Goal: Information Seeking & Learning: Learn about a topic

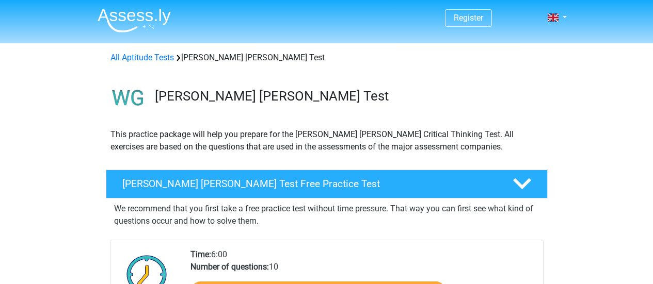
scroll to position [155, 0]
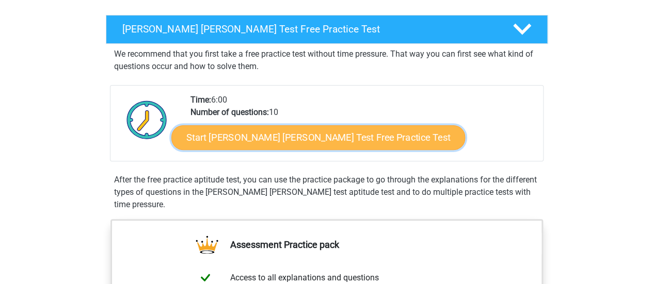
click at [265, 140] on link "Start Watson Glaser Test Free Practice Test" at bounding box center [318, 137] width 294 height 25
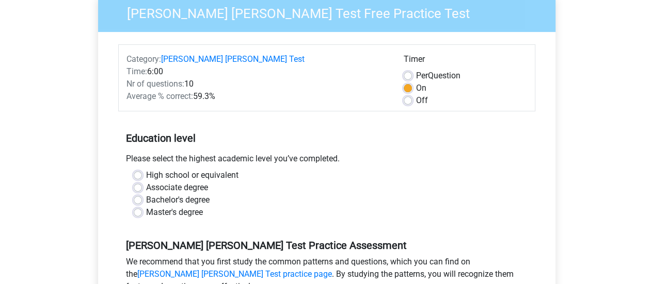
scroll to position [103, 0]
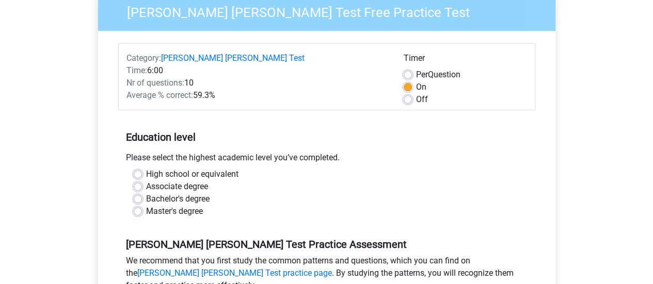
click at [143, 193] on div "Bachelor's degree" at bounding box center [327, 199] width 386 height 12
click at [146, 193] on label "Bachelor's degree" at bounding box center [177, 199] width 63 height 12
click at [139, 193] on input "Bachelor's degree" at bounding box center [138, 198] width 8 height 10
radio input "true"
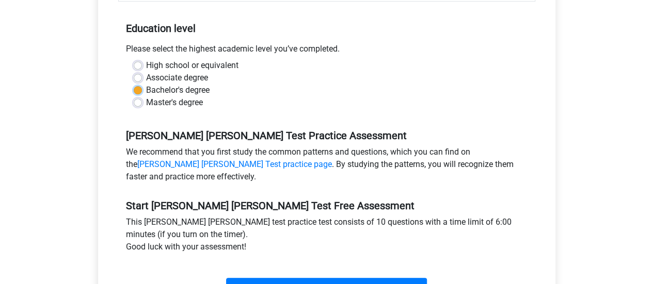
scroll to position [258, 0]
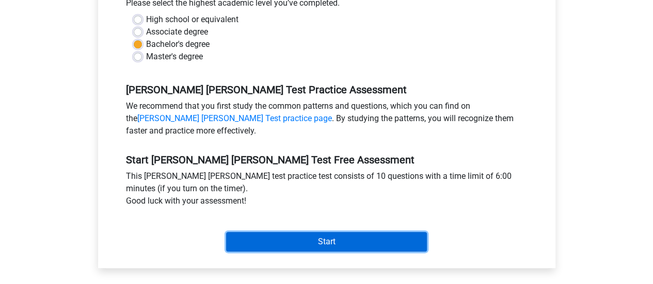
click at [267, 237] on input "Start" at bounding box center [326, 242] width 201 height 20
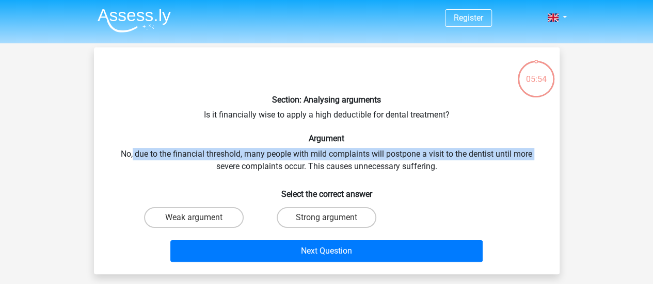
drag, startPoint x: 131, startPoint y: 151, endPoint x: 207, endPoint y: 160, distance: 77.0
click at [207, 160] on div "Section: Analysing arguments Is it financially wise to apply a high deductible …" at bounding box center [326, 161] width 457 height 211
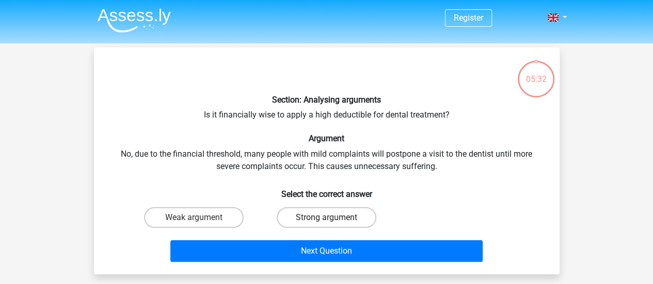
click at [300, 220] on label "Strong argument" at bounding box center [327, 217] width 100 height 21
click at [326, 220] on input "Strong argument" at bounding box center [329, 221] width 7 height 7
radio input "true"
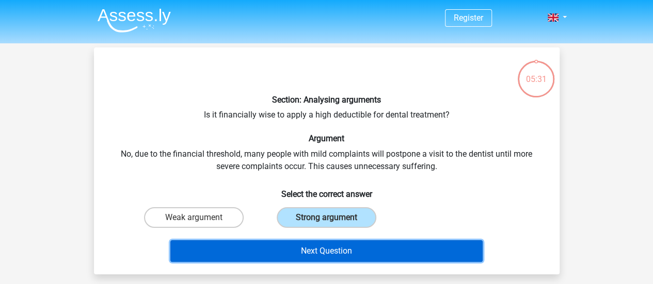
click at [286, 253] on button "Next Question" at bounding box center [326, 251] width 312 height 22
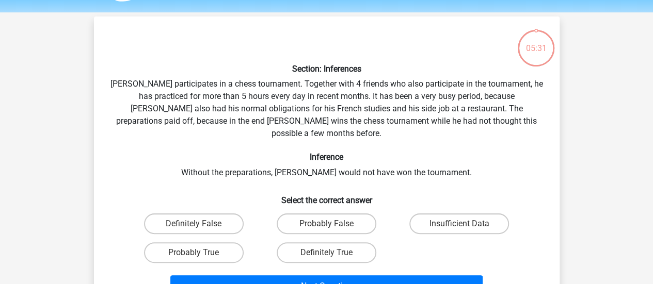
scroll to position [47, 0]
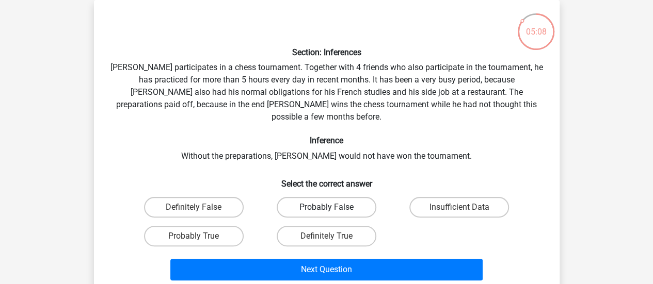
click at [353, 197] on label "Probably False" at bounding box center [327, 207] width 100 height 21
click at [333, 207] on input "Probably False" at bounding box center [329, 210] width 7 height 7
radio input "true"
click at [183, 206] on div "Definitely False" at bounding box center [193, 207] width 133 height 29
click at [198, 226] on label "Probably True" at bounding box center [194, 236] width 100 height 21
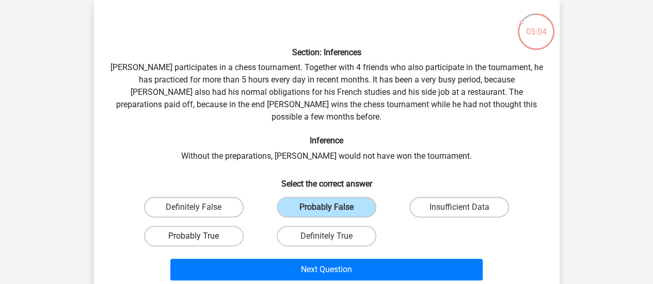
click at [198, 236] on input "Probably True" at bounding box center [197, 239] width 7 height 7
radio input "true"
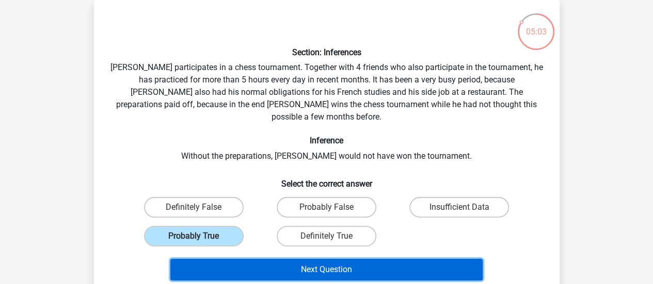
click at [268, 259] on button "Next Question" at bounding box center [326, 270] width 312 height 22
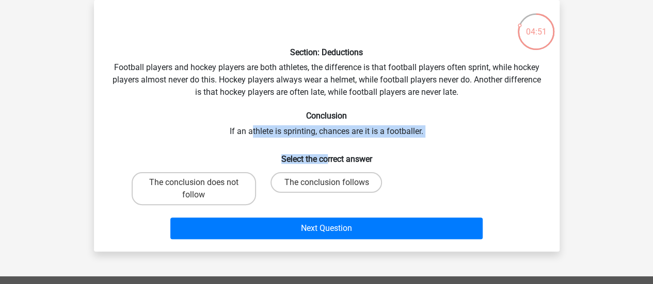
drag, startPoint x: 255, startPoint y: 135, endPoint x: 327, endPoint y: 141, distance: 72.0
click at [326, 141] on div "Section: Deductions Football players and hockey players are both athletes, the …" at bounding box center [326, 125] width 457 height 235
click at [333, 134] on div "Section: Deductions Football players and hockey players are both athletes, the …" at bounding box center [326, 125] width 457 height 235
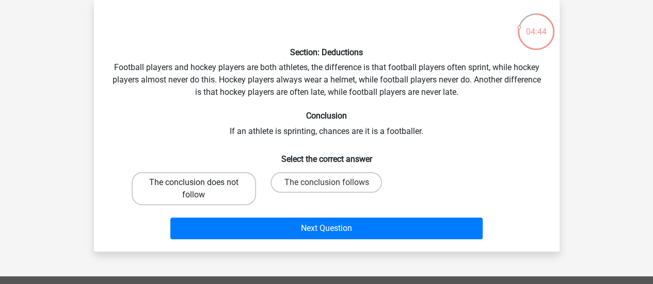
click at [194, 190] on label "The conclusion does not follow" at bounding box center [194, 188] width 124 height 33
click at [194, 189] on input "The conclusion does not follow" at bounding box center [197, 186] width 7 height 7
radio input "true"
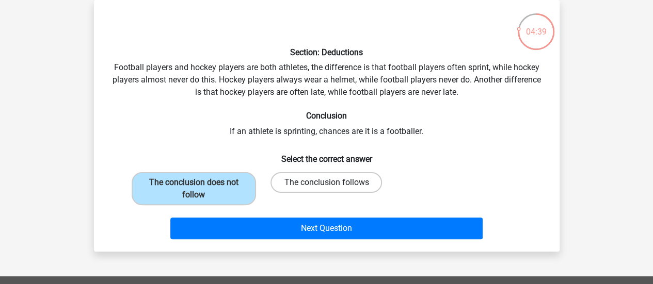
click at [285, 178] on label "The conclusion follows" at bounding box center [325, 182] width 111 height 21
click at [326, 183] on input "The conclusion follows" at bounding box center [329, 186] width 7 height 7
radio input "true"
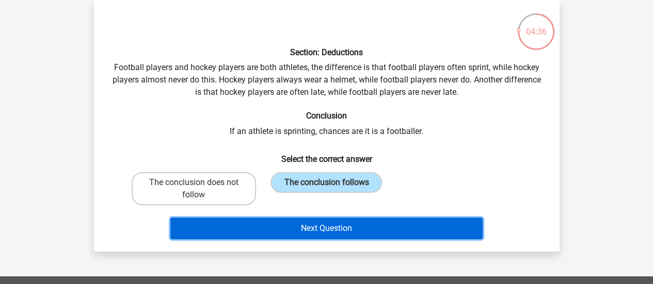
click at [268, 223] on button "Next Question" at bounding box center [326, 229] width 312 height 22
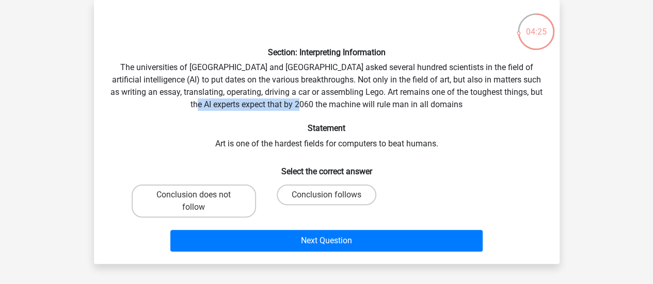
drag, startPoint x: 252, startPoint y: 106, endPoint x: 364, endPoint y: 108, distance: 112.5
click at [364, 108] on div "Section: Interpreting Information The universities of Oxford and Yale asked sev…" at bounding box center [326, 132] width 457 height 248
click at [384, 115] on div "Section: Interpreting Information The universities of Oxford and Yale asked sev…" at bounding box center [326, 132] width 457 height 248
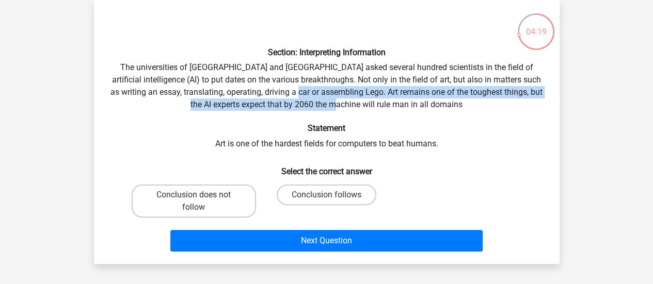
drag, startPoint x: 323, startPoint y: 90, endPoint x: 393, endPoint y: 105, distance: 71.6
click at [393, 105] on div "Section: Interpreting Information The universities of Oxford and Yale asked sev…" at bounding box center [326, 132] width 457 height 248
click at [438, 96] on div "Section: Interpreting Information The universities of Oxford and Yale asked sev…" at bounding box center [326, 132] width 457 height 248
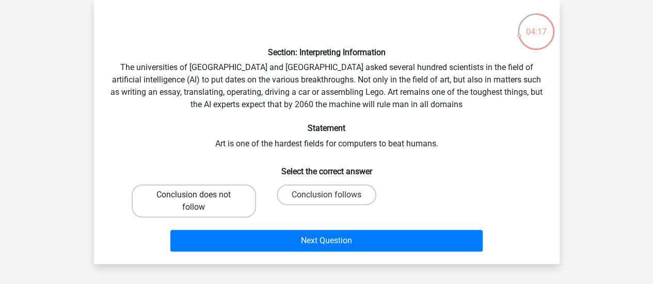
click at [229, 198] on label "Conclusion does not follow" at bounding box center [194, 201] width 124 height 33
click at [200, 198] on input "Conclusion does not follow" at bounding box center [197, 198] width 7 height 7
radio input "true"
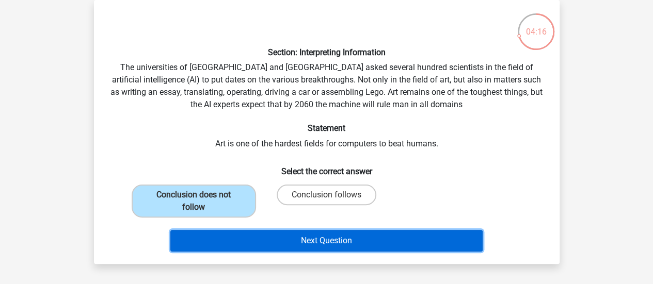
click at [285, 243] on button "Next Question" at bounding box center [326, 241] width 312 height 22
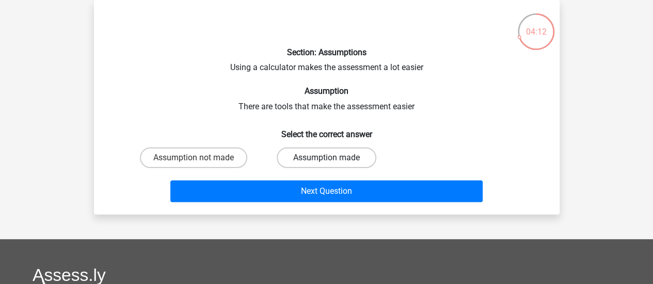
click at [312, 155] on label "Assumption made" at bounding box center [327, 158] width 100 height 21
click at [326, 158] on input "Assumption made" at bounding box center [329, 161] width 7 height 7
radio input "true"
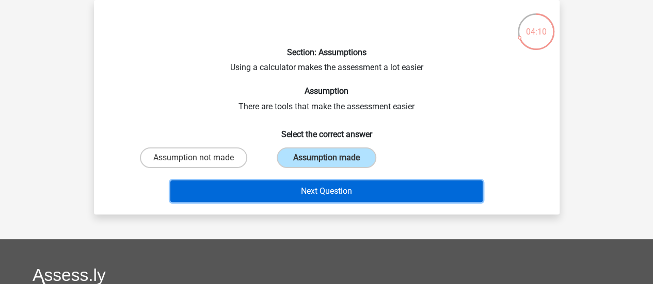
click at [297, 191] on button "Next Question" at bounding box center [326, 192] width 312 height 22
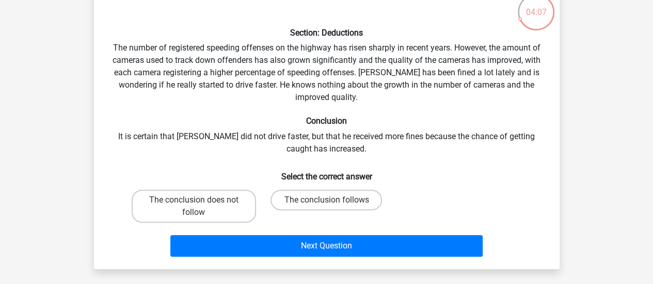
scroll to position [52, 0]
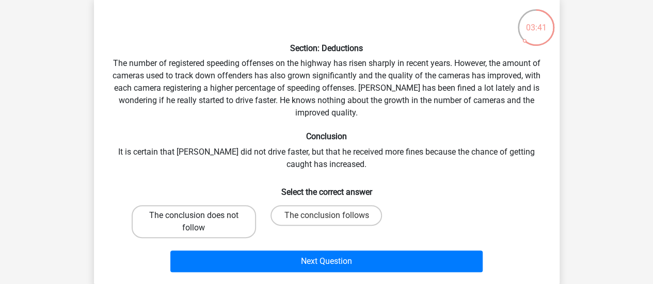
click at [209, 227] on label "The conclusion does not follow" at bounding box center [194, 221] width 124 height 33
click at [200, 222] on input "The conclusion does not follow" at bounding box center [197, 219] width 7 height 7
radio input "true"
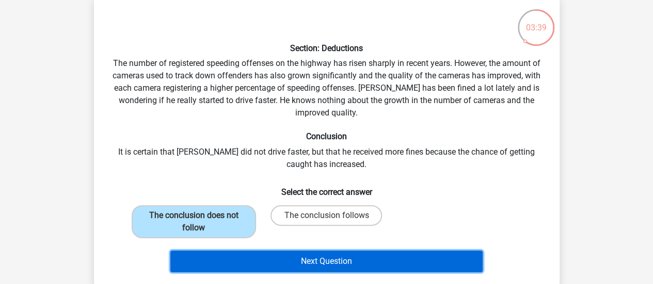
click at [222, 259] on button "Next Question" at bounding box center [326, 262] width 312 height 22
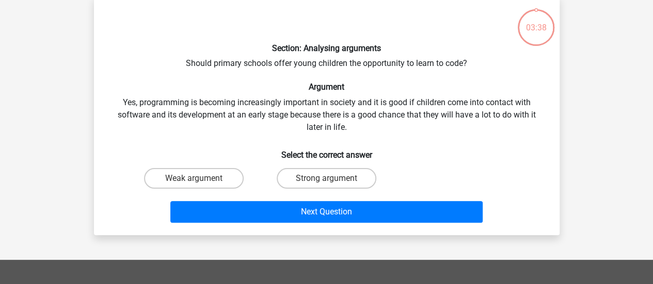
scroll to position [47, 0]
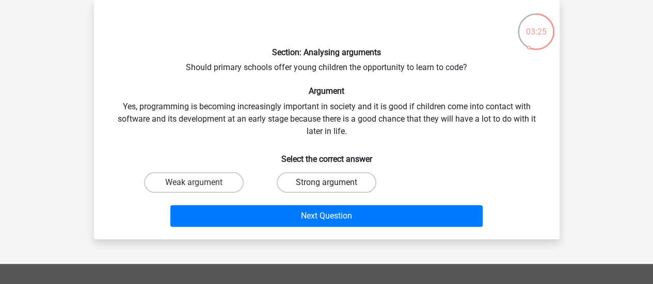
click at [303, 188] on label "Strong argument" at bounding box center [327, 182] width 100 height 21
click at [326, 188] on input "Strong argument" at bounding box center [329, 186] width 7 height 7
radio input "true"
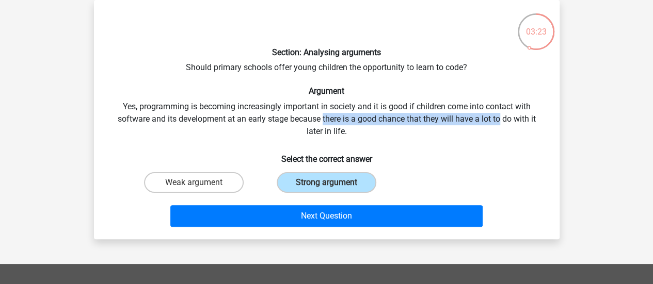
drag, startPoint x: 327, startPoint y: 117, endPoint x: 505, endPoint y: 119, distance: 177.5
click at [505, 119] on div "Section: Analysing arguments Should primary schools offer young children the op…" at bounding box center [326, 119] width 457 height 223
click at [507, 122] on div "Section: Analysing arguments Should primary schools offer young children the op…" at bounding box center [326, 119] width 457 height 223
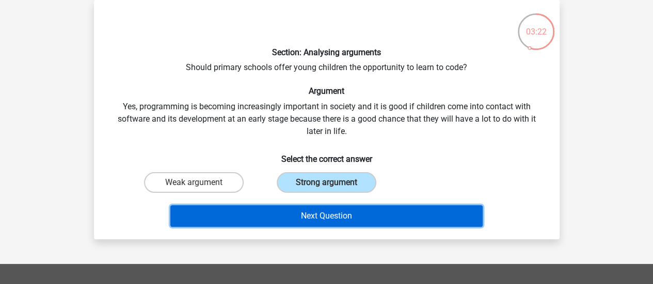
click at [335, 222] on button "Next Question" at bounding box center [326, 216] width 312 height 22
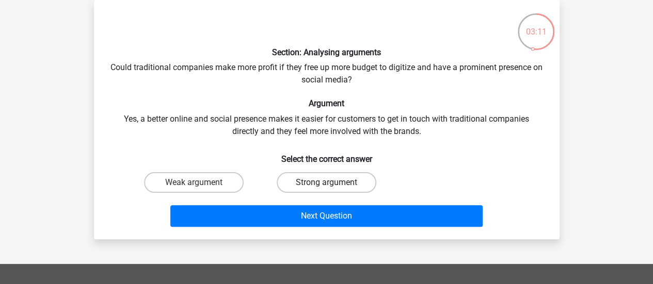
click at [326, 174] on label "Strong argument" at bounding box center [327, 182] width 100 height 21
click at [326, 183] on input "Strong argument" at bounding box center [329, 186] width 7 height 7
radio input "true"
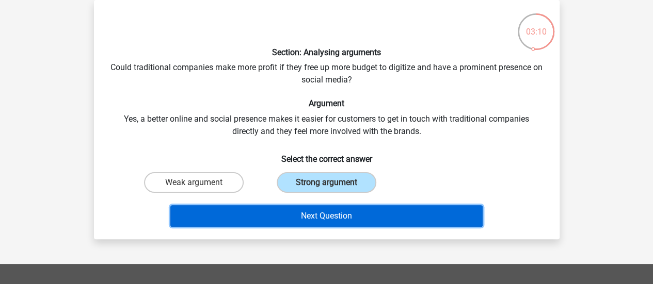
click at [342, 215] on button "Next Question" at bounding box center [326, 216] width 312 height 22
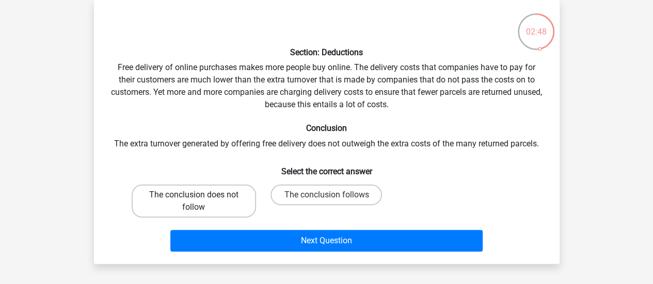
click at [185, 204] on label "The conclusion does not follow" at bounding box center [194, 201] width 124 height 33
click at [194, 202] on input "The conclusion does not follow" at bounding box center [197, 198] width 7 height 7
radio input "true"
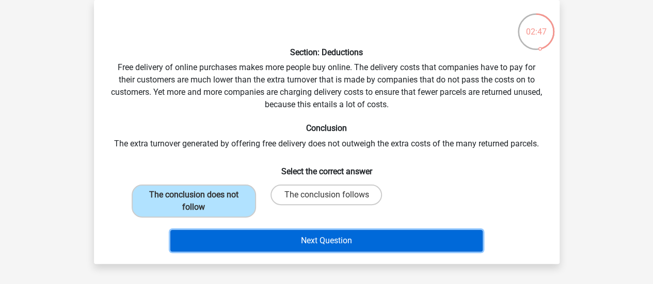
click at [201, 233] on button "Next Question" at bounding box center [326, 241] width 312 height 22
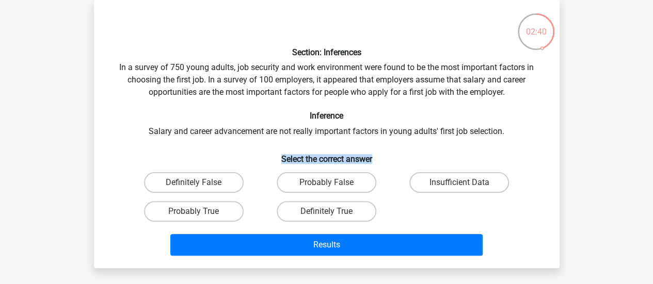
drag, startPoint x: 211, startPoint y: 141, endPoint x: 411, endPoint y: 137, distance: 200.8
click at [392, 140] on div "Section: Inferences In a survey of 750 young adults, job security and work envi…" at bounding box center [326, 134] width 457 height 252
click at [421, 125] on div "Section: Inferences In a survey of 750 young adults, job security and work envi…" at bounding box center [326, 134] width 457 height 252
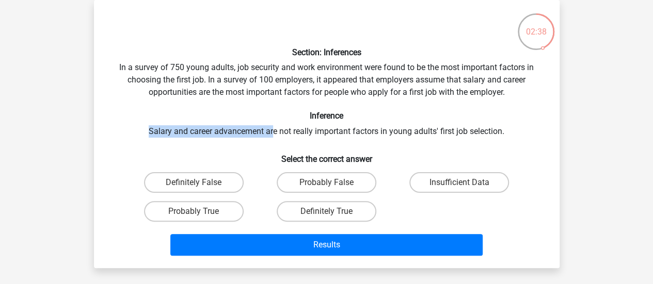
drag, startPoint x: 155, startPoint y: 132, endPoint x: 283, endPoint y: 123, distance: 128.3
click at [279, 135] on div "Section: Inferences In a survey of 750 young adults, job security and work envi…" at bounding box center [326, 134] width 457 height 252
click at [284, 115] on h6 "Inference" at bounding box center [326, 116] width 432 height 10
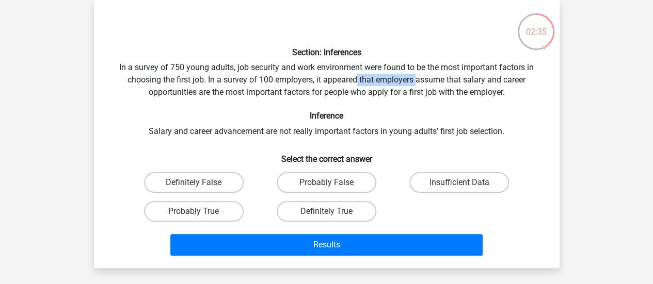
drag, startPoint x: 356, startPoint y: 83, endPoint x: 416, endPoint y: 82, distance: 60.4
click at [416, 82] on div "Section: Inferences In a survey of 750 young adults, job security and work envi…" at bounding box center [326, 134] width 457 height 252
click at [200, 207] on label "Probably True" at bounding box center [194, 211] width 100 height 21
click at [200, 212] on input "Probably True" at bounding box center [197, 215] width 7 height 7
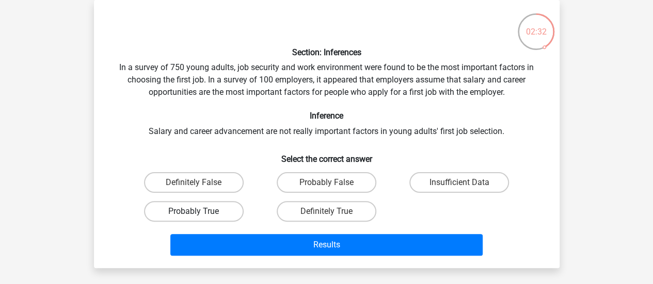
radio input "true"
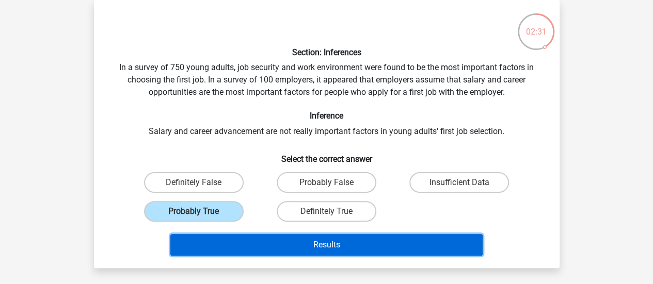
click at [260, 250] on button "Results" at bounding box center [326, 245] width 312 height 22
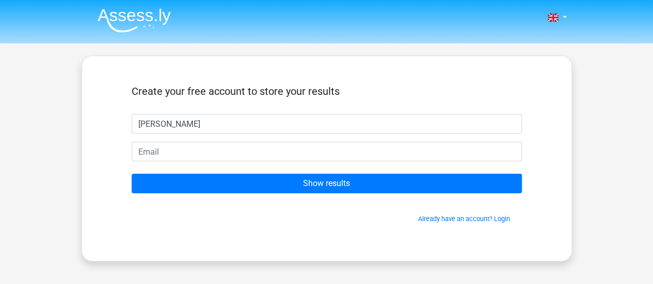
type input "[PERSON_NAME]"
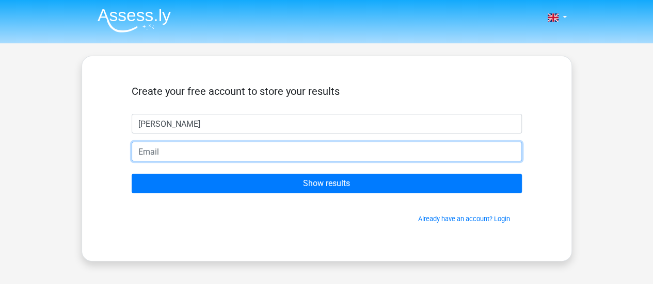
click at [347, 159] on input "email" at bounding box center [327, 152] width 390 height 20
type input "sarahkennedysarah15@gmail.com"
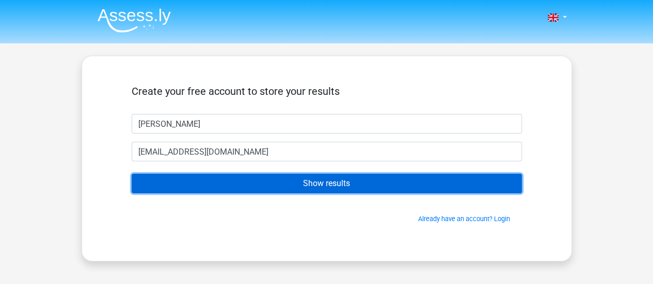
click at [251, 183] on input "Show results" at bounding box center [327, 184] width 390 height 20
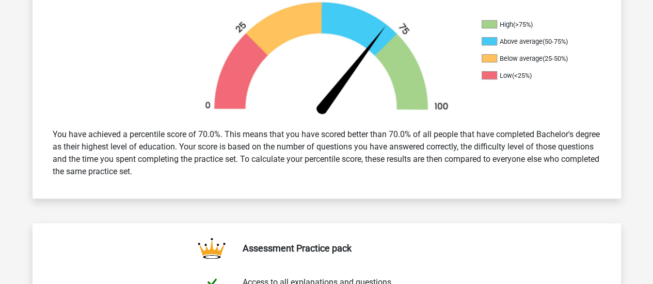
scroll to position [310, 0]
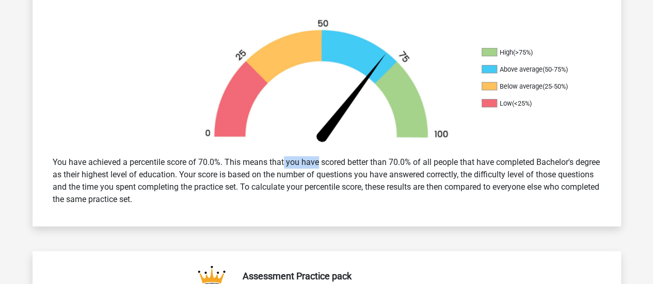
drag, startPoint x: 258, startPoint y: 158, endPoint x: 298, endPoint y: 171, distance: 41.8
click at [291, 169] on div "You have achieved a percentile score of 70.0%. This means that you have scored …" at bounding box center [326, 181] width 563 height 58
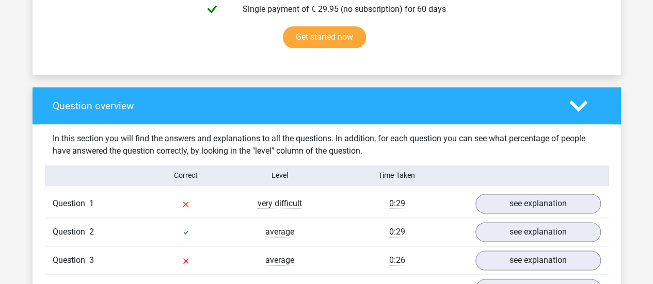
scroll to position [774, 0]
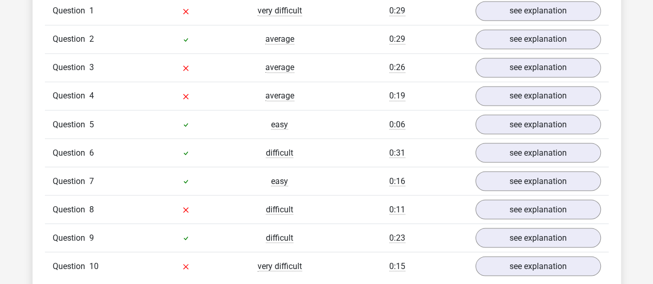
scroll to position [826, 0]
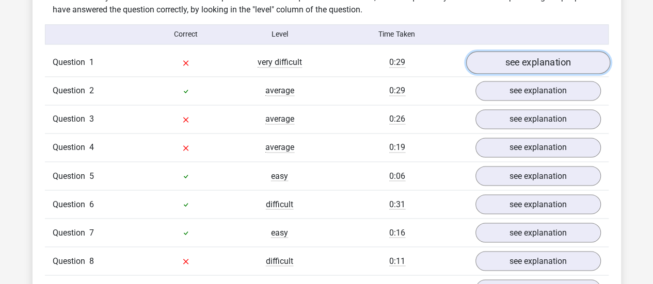
click at [509, 51] on link "see explanation" at bounding box center [537, 62] width 144 height 23
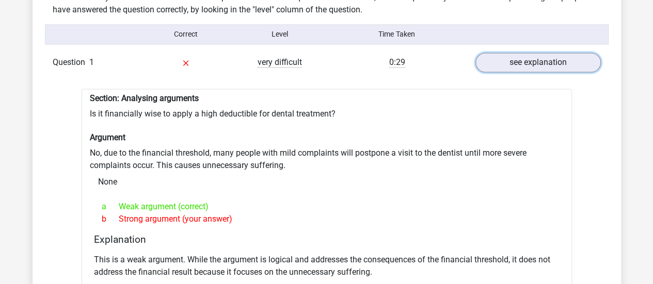
scroll to position [877, 0]
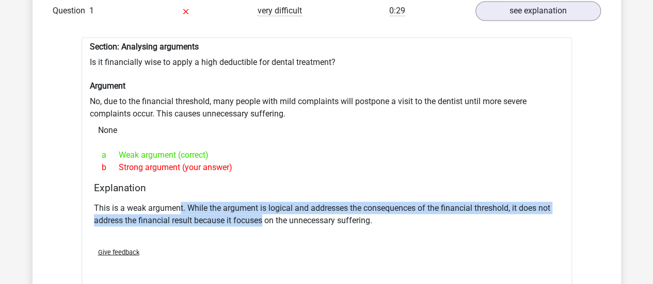
drag, startPoint x: 178, startPoint y: 196, endPoint x: 264, endPoint y: 215, distance: 88.9
click at [264, 215] on p "This is a weak argument. While the argument is logical and addresses the conseq…" at bounding box center [326, 214] width 465 height 25
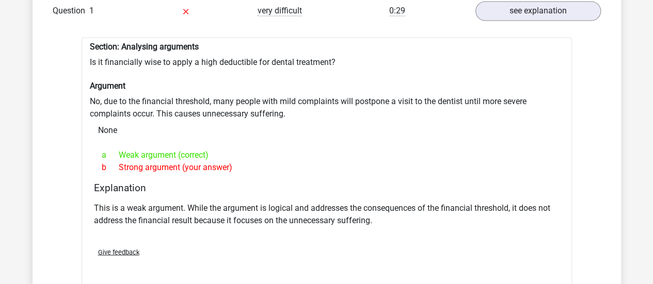
click at [291, 214] on p "This is a weak argument. While the argument is logical and addresses the conseq…" at bounding box center [326, 214] width 465 height 25
drag, startPoint x: 130, startPoint y: 211, endPoint x: 266, endPoint y: 221, distance: 136.6
click at [266, 221] on div "This is a weak argument. While the argument is logical and addresses the conseq…" at bounding box center [326, 218] width 465 height 41
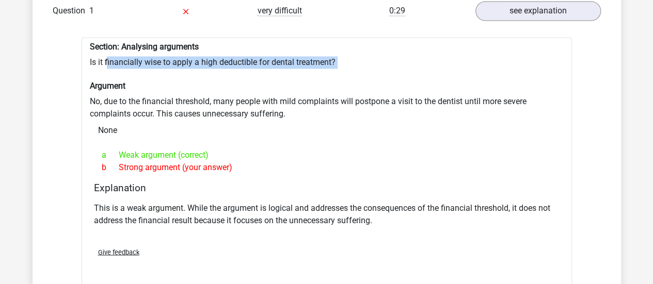
drag, startPoint x: 107, startPoint y: 54, endPoint x: 166, endPoint y: 62, distance: 59.4
click at [166, 62] on div "Section: Analysing arguments Is it financially wise to apply a high deductible …" at bounding box center [327, 161] width 490 height 249
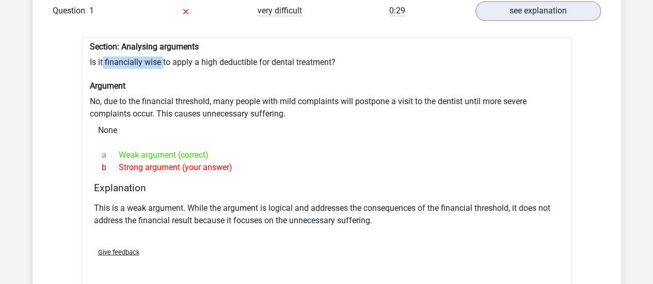
drag, startPoint x: 162, startPoint y: 55, endPoint x: 103, endPoint y: 56, distance: 58.8
click at [103, 56] on div "Section: Analysing arguments Is it financially wise to apply a high deductible …" at bounding box center [327, 161] width 490 height 249
click at [184, 81] on h6 "Argument" at bounding box center [327, 86] width 474 height 10
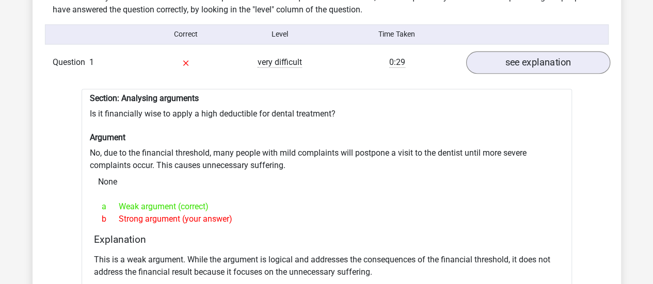
drag, startPoint x: 492, startPoint y: 67, endPoint x: 493, endPoint y: 60, distance: 6.3
click at [491, 65] on div "Question 1 very difficult 0:29 see explanation" at bounding box center [326, 63] width 563 height 28
click at [493, 59] on link "see explanation" at bounding box center [537, 62] width 144 height 23
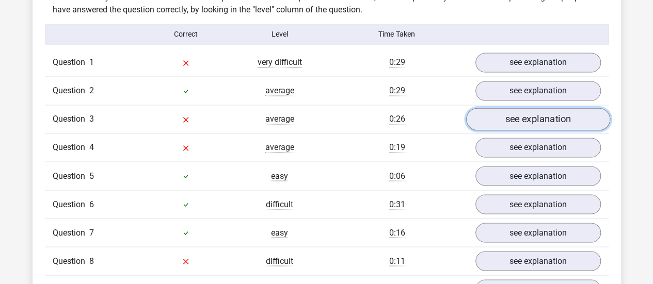
click at [536, 108] on link "see explanation" at bounding box center [537, 119] width 144 height 23
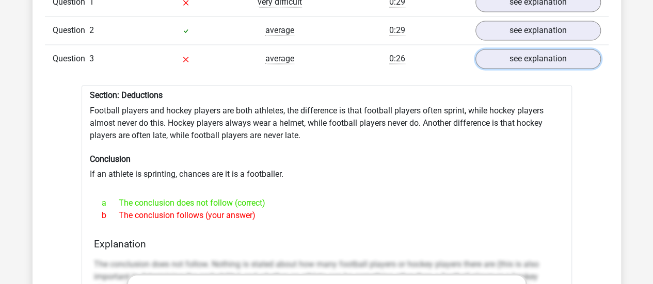
scroll to position [929, 0]
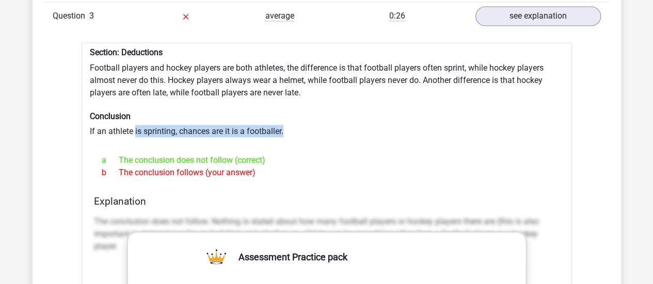
drag, startPoint x: 135, startPoint y: 121, endPoint x: 219, endPoint y: 136, distance: 85.3
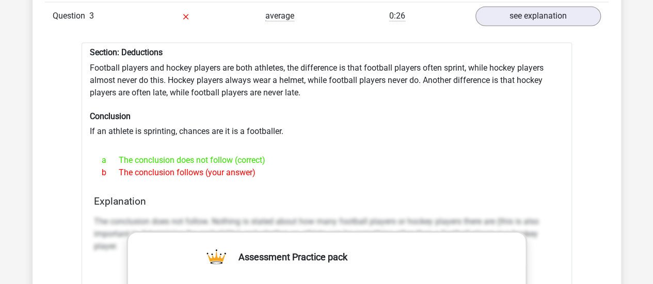
click at [239, 154] on div "a The conclusion does not follow (correct)" at bounding box center [326, 160] width 465 height 12
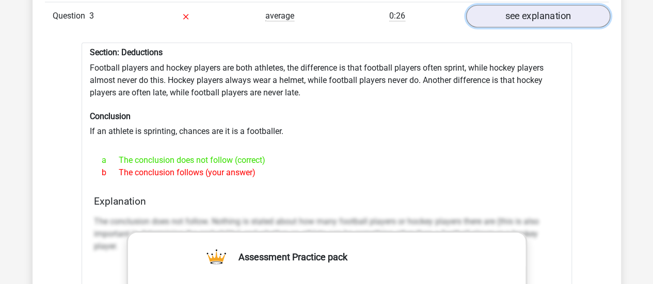
click at [484, 14] on link "see explanation" at bounding box center [537, 16] width 144 height 23
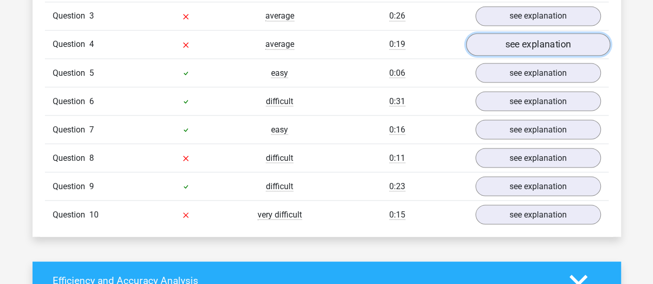
click at [526, 34] on link "see explanation" at bounding box center [537, 44] width 144 height 23
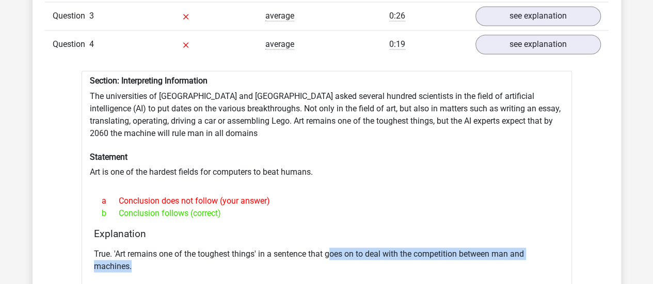
drag, startPoint x: 330, startPoint y: 249, endPoint x: 367, endPoint y: 261, distance: 39.0
click at [367, 261] on p "True. 'Art remains one of the toughest things' in a sentence that goes on to de…" at bounding box center [326, 260] width 465 height 25
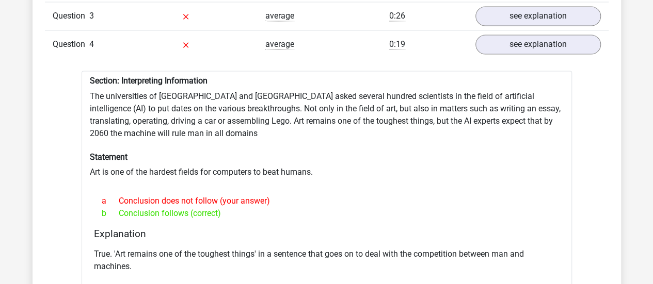
click at [185, 248] on p "True. 'Art remains one of the toughest things' in a sentence that goes on to de…" at bounding box center [326, 260] width 465 height 25
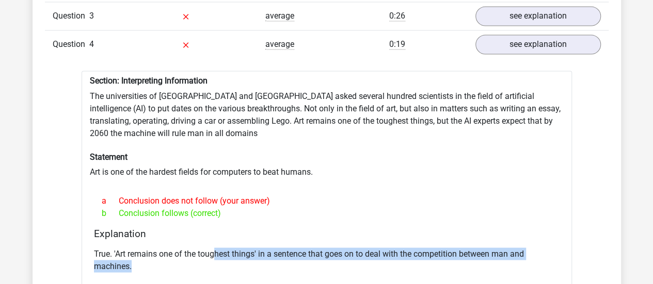
drag, startPoint x: 216, startPoint y: 242, endPoint x: 306, endPoint y: 251, distance: 90.8
click at [301, 251] on p "True. 'Art remains one of the toughest things' in a sentence that goes on to de…" at bounding box center [326, 260] width 465 height 25
click at [308, 251] on p "True. 'Art remains one of the toughest things' in a sentence that goes on to de…" at bounding box center [326, 260] width 465 height 25
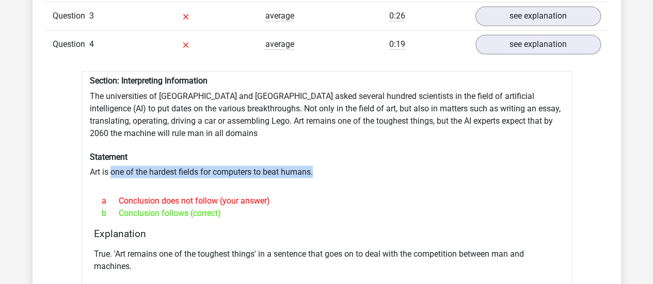
drag, startPoint x: 110, startPoint y: 164, endPoint x: 153, endPoint y: 172, distance: 43.6
click at [153, 172] on div "Section: Interpreting Information The universities of [GEOGRAPHIC_DATA] and [GE…" at bounding box center [327, 202] width 490 height 262
click at [153, 178] on div at bounding box center [327, 182] width 474 height 8
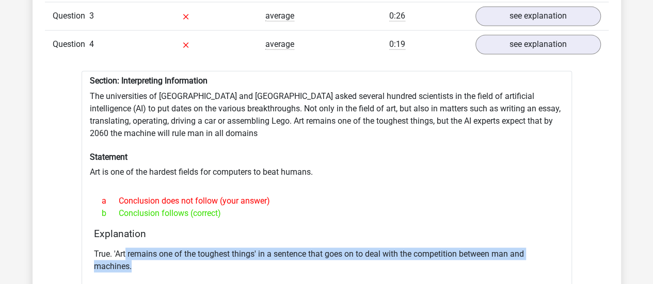
drag, startPoint x: 160, startPoint y: 251, endPoint x: 205, endPoint y: 253, distance: 45.0
click at [204, 253] on p "True. 'Art remains one of the toughest things' in a sentence that goes on to de…" at bounding box center [326, 260] width 465 height 25
click at [249, 244] on div "True. 'Art remains one of the toughest things' in a sentence that goes on to de…" at bounding box center [326, 264] width 465 height 41
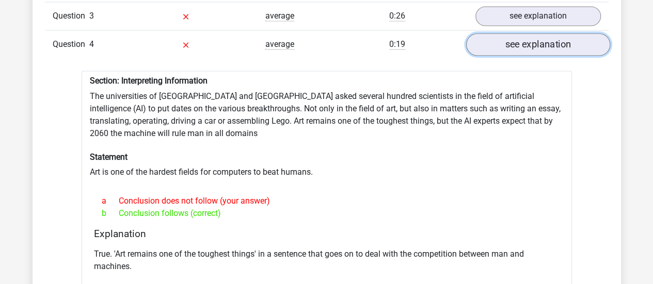
click at [523, 34] on link "see explanation" at bounding box center [537, 44] width 144 height 23
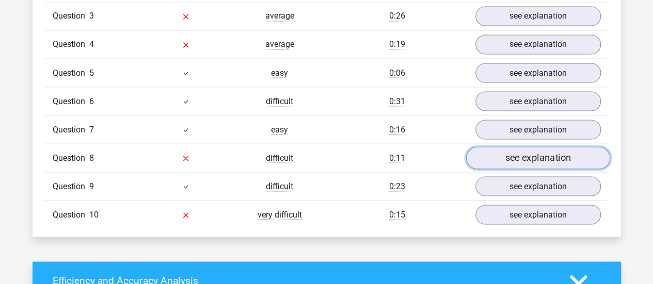
click at [531, 147] on link "see explanation" at bounding box center [537, 158] width 144 height 23
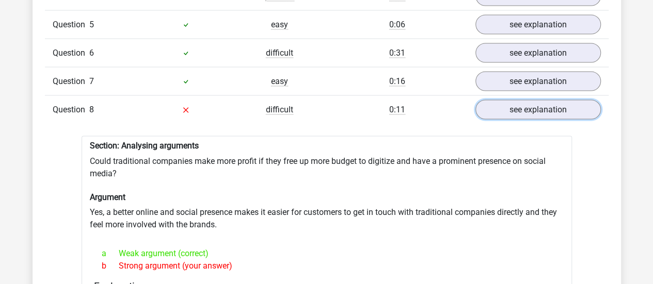
scroll to position [1032, 0]
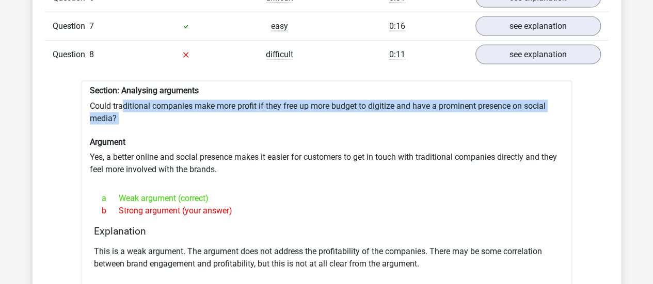
drag, startPoint x: 155, startPoint y: 112, endPoint x: 164, endPoint y: 116, distance: 9.3
click at [164, 116] on div "Section: Analysing arguments Could traditional companies make more profit if th…" at bounding box center [327, 205] width 490 height 249
drag, startPoint x: 222, startPoint y: 91, endPoint x: 271, endPoint y: 102, distance: 50.6
click at [271, 102] on div "Section: Analysing arguments Could traditional companies make more profit if th…" at bounding box center [327, 205] width 490 height 249
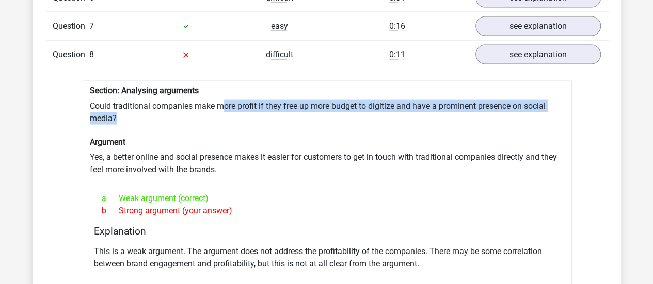
click at [271, 102] on div "Section: Analysing arguments Could traditional companies make more profit if th…" at bounding box center [327, 205] width 490 height 249
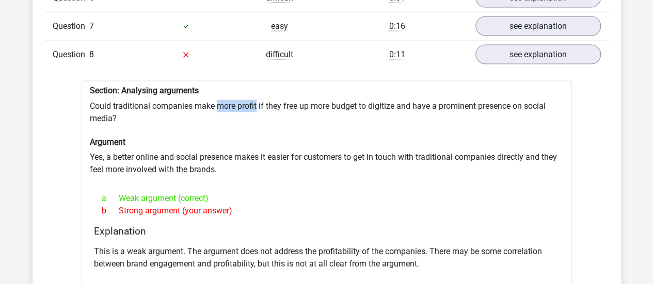
drag, startPoint x: 216, startPoint y: 96, endPoint x: 256, endPoint y: 98, distance: 40.3
click at [256, 98] on div "Section: Analysing arguments Could traditional companies make more profit if th…" at bounding box center [327, 205] width 490 height 249
click at [249, 137] on h6 "Argument" at bounding box center [327, 142] width 474 height 10
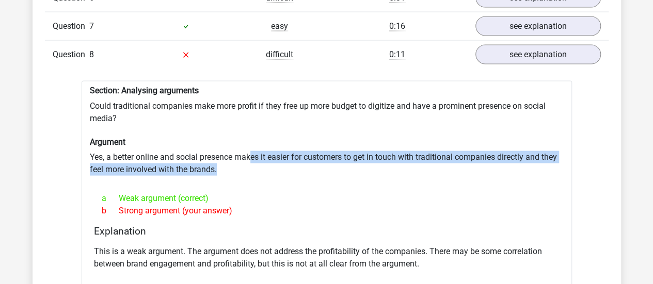
drag, startPoint x: 250, startPoint y: 140, endPoint x: 492, endPoint y: 157, distance: 243.2
click at [492, 157] on div "Section: Analysing arguments Could traditional companies make more profit if th…" at bounding box center [327, 205] width 490 height 249
click at [488, 153] on div "Section: Analysing arguments Could traditional companies make more profit if th…" at bounding box center [327, 205] width 490 height 249
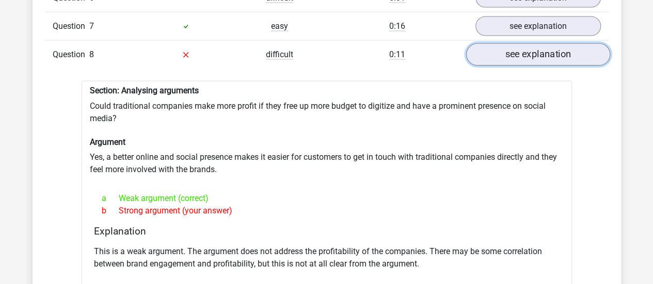
click at [496, 43] on link "see explanation" at bounding box center [537, 54] width 144 height 23
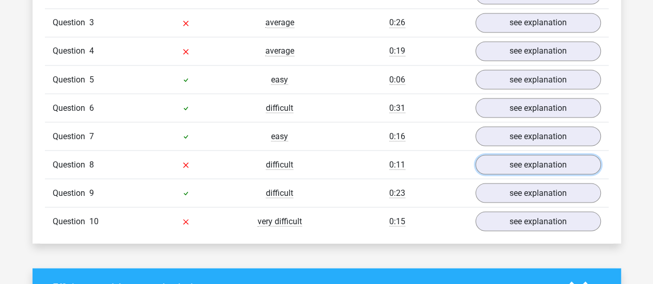
scroll to position [980, 0]
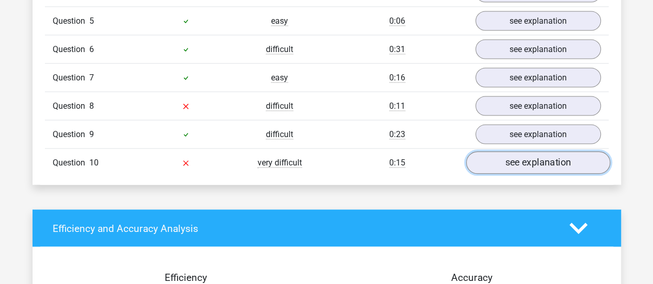
click at [521, 152] on link "see explanation" at bounding box center [537, 163] width 144 height 23
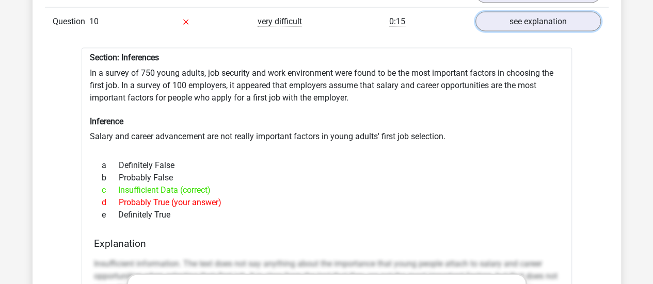
scroll to position [1084, 0]
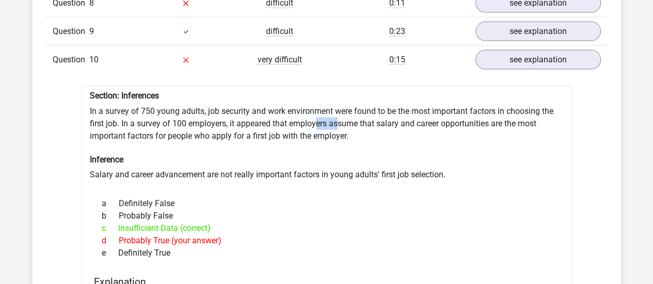
drag, startPoint x: 318, startPoint y: 115, endPoint x: 339, endPoint y: 116, distance: 20.6
drag, startPoint x: 284, startPoint y: 120, endPoint x: 278, endPoint y: 132, distance: 13.8
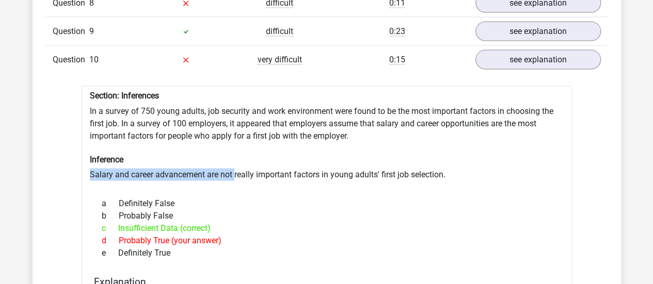
drag, startPoint x: 86, startPoint y: 165, endPoint x: 239, endPoint y: 165, distance: 153.3
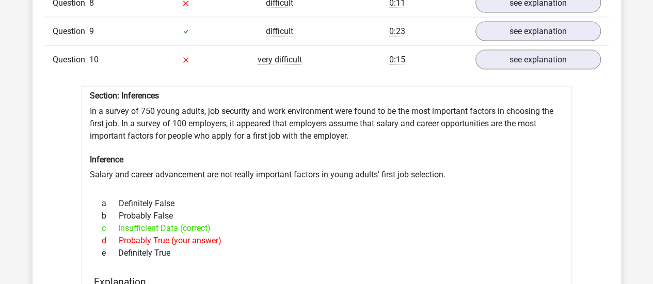
drag, startPoint x: 240, startPoint y: 111, endPoint x: 246, endPoint y: 119, distance: 9.7
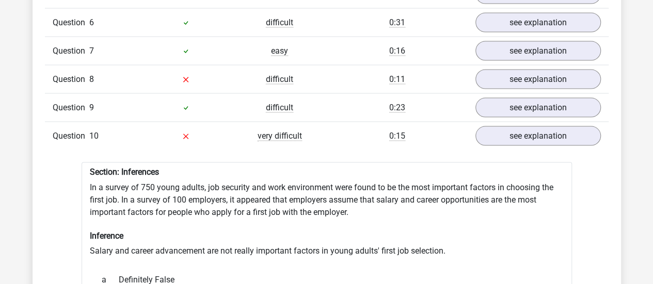
scroll to position [877, 0]
